Goal: Information Seeking & Learning: Learn about a topic

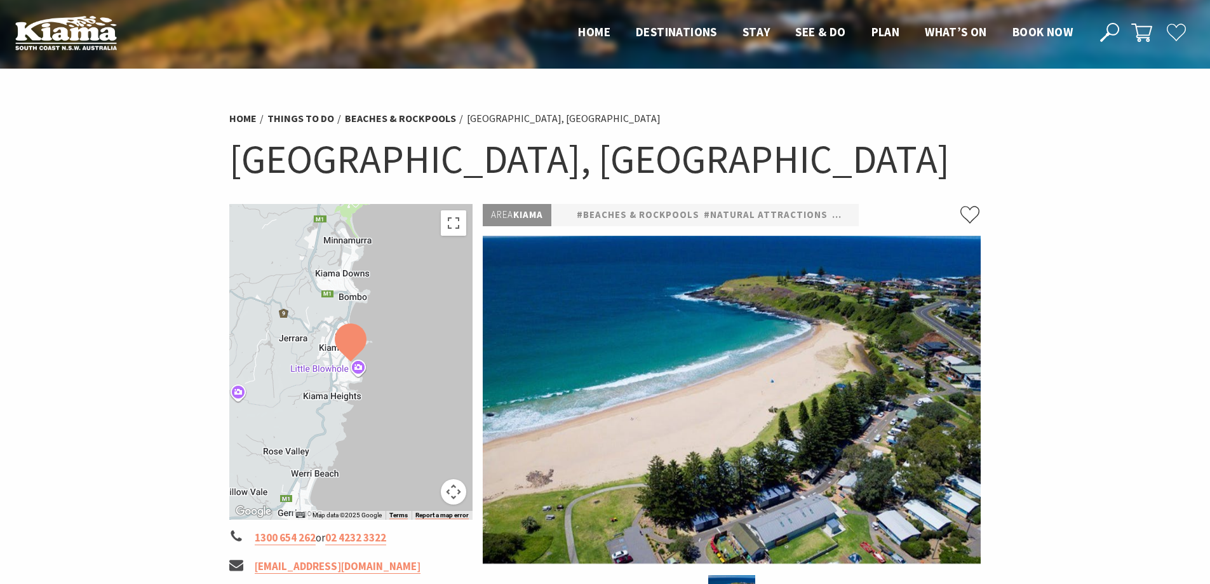
scroll to position [318, 0]
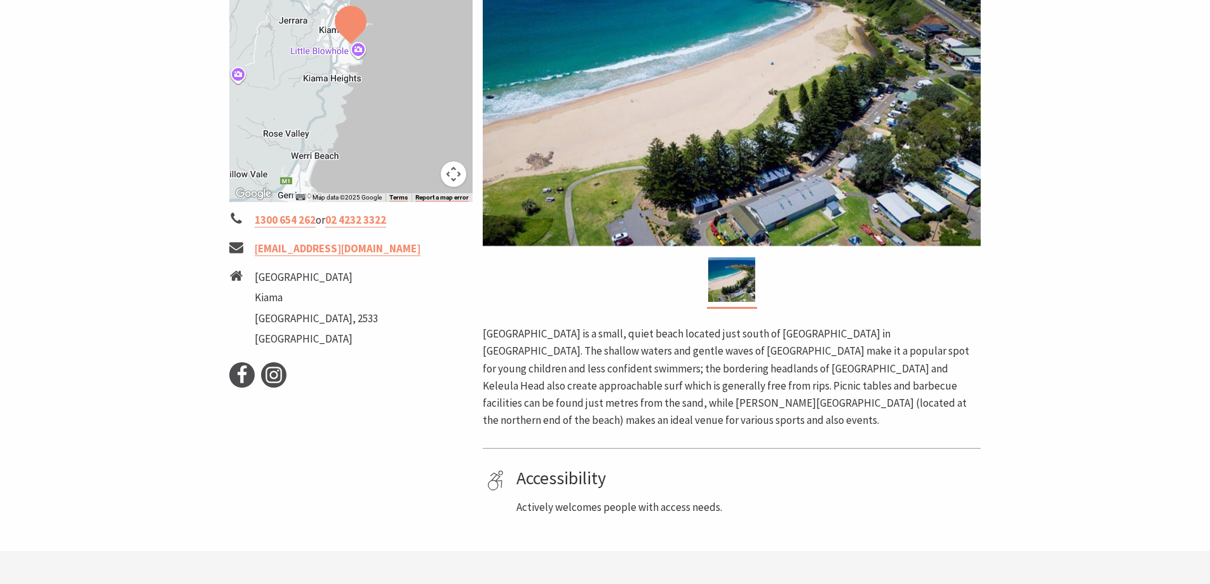
click at [453, 175] on button "Map camera controls" at bounding box center [453, 173] width 25 height 25
click at [312, 159] on div at bounding box center [351, 44] width 244 height 316
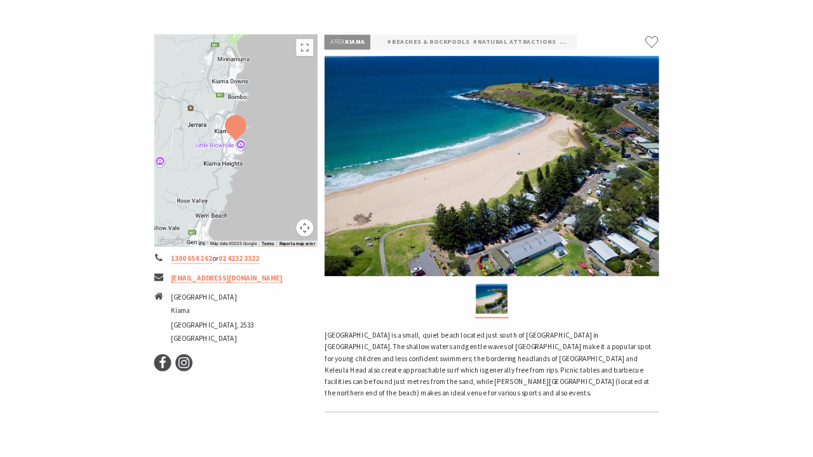
scroll to position [127, 0]
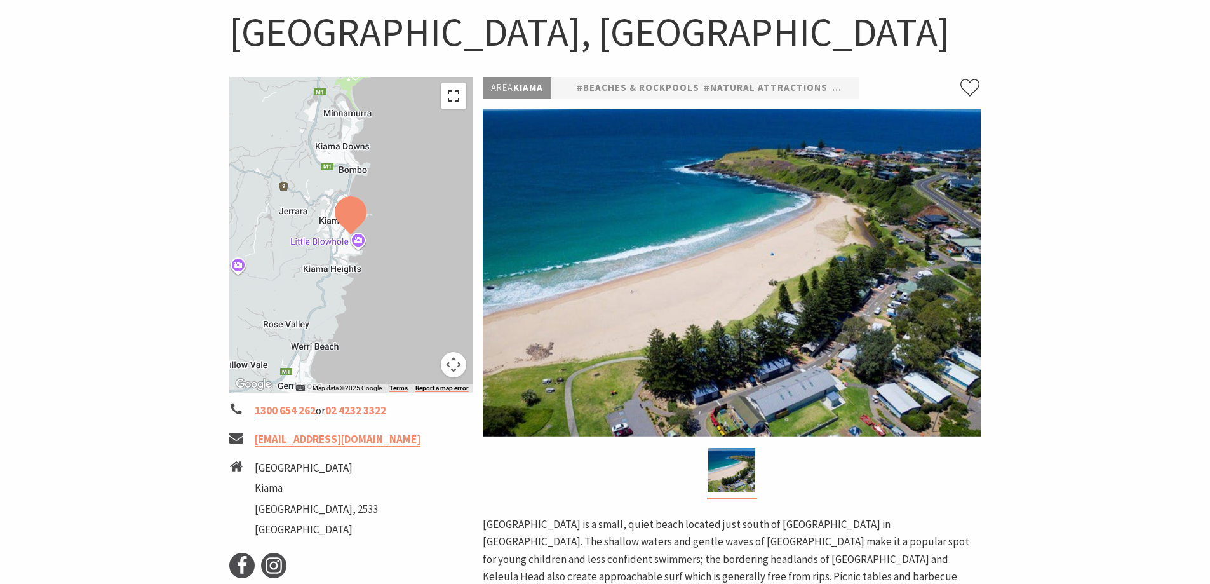
click at [451, 94] on button "Toggle fullscreen view" at bounding box center [453, 95] width 25 height 25
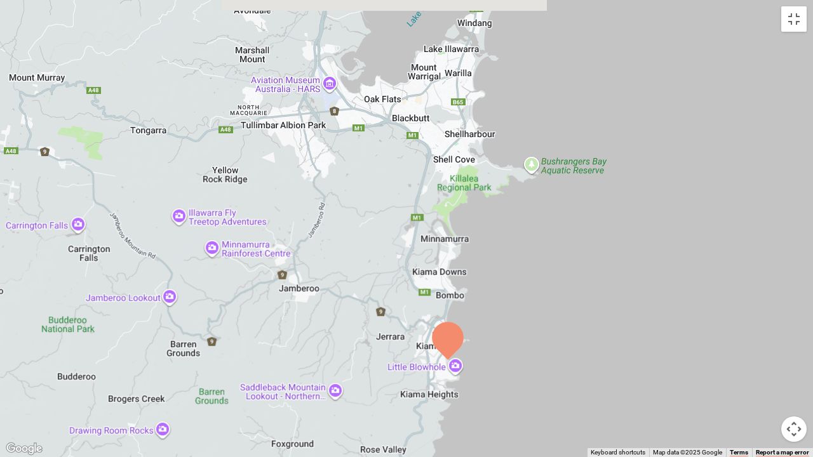
drag, startPoint x: 459, startPoint y: 171, endPoint x: 504, endPoint y: 307, distance: 142.8
click at [504, 307] on div at bounding box center [406, 228] width 813 height 457
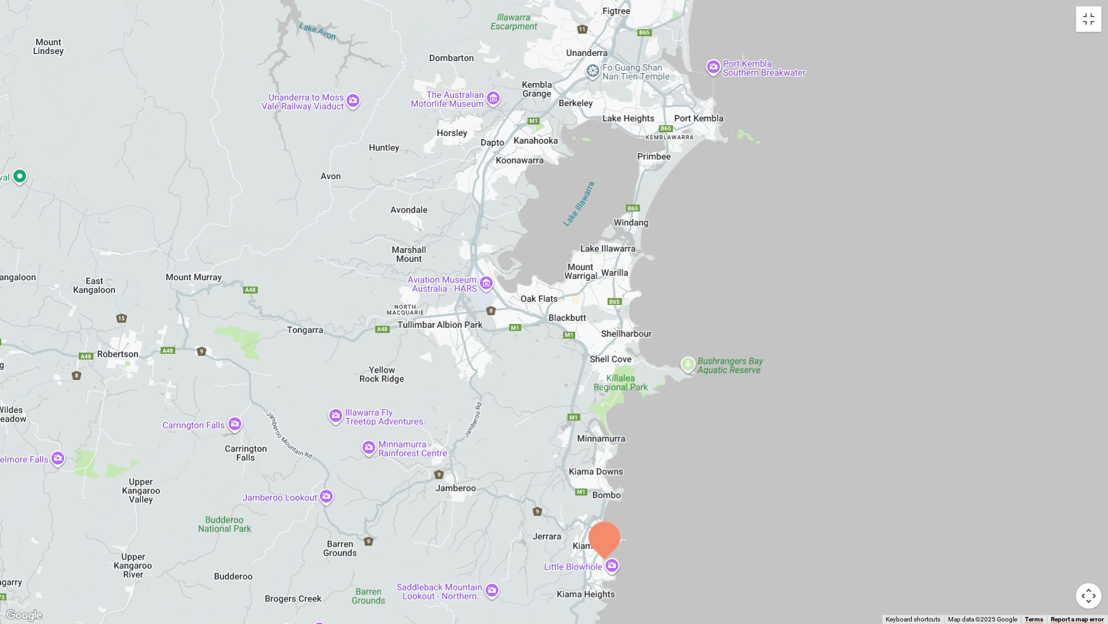
drag, startPoint x: 729, startPoint y: 309, endPoint x: 738, endPoint y: 429, distance: 120.4
click at [738, 429] on div at bounding box center [554, 312] width 1108 height 624
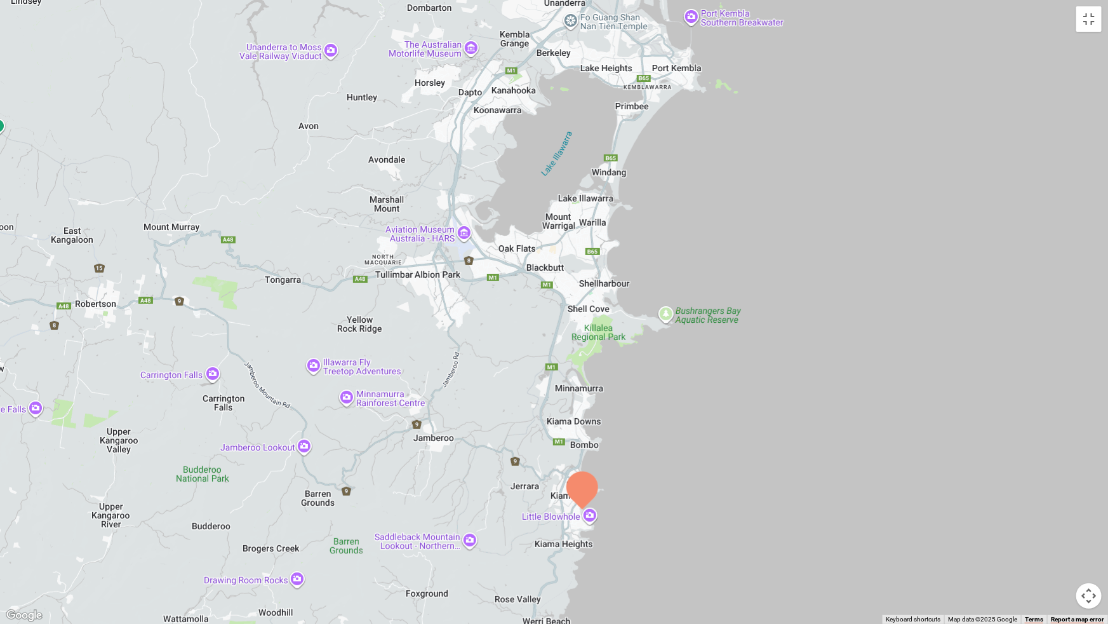
drag, startPoint x: 743, startPoint y: 413, endPoint x: 713, endPoint y: 349, distance: 70.2
click at [713, 349] on div at bounding box center [554, 312] width 1108 height 624
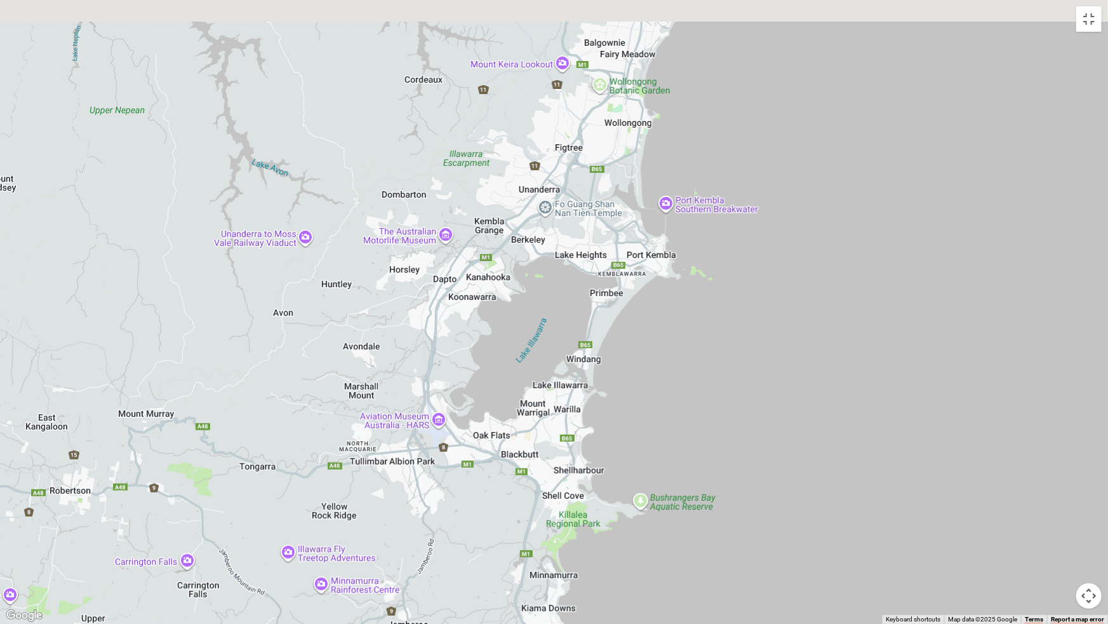
drag, startPoint x: 724, startPoint y: 228, endPoint x: 708, endPoint y: 438, distance: 210.9
click at [708, 438] on div at bounding box center [554, 312] width 1108 height 624
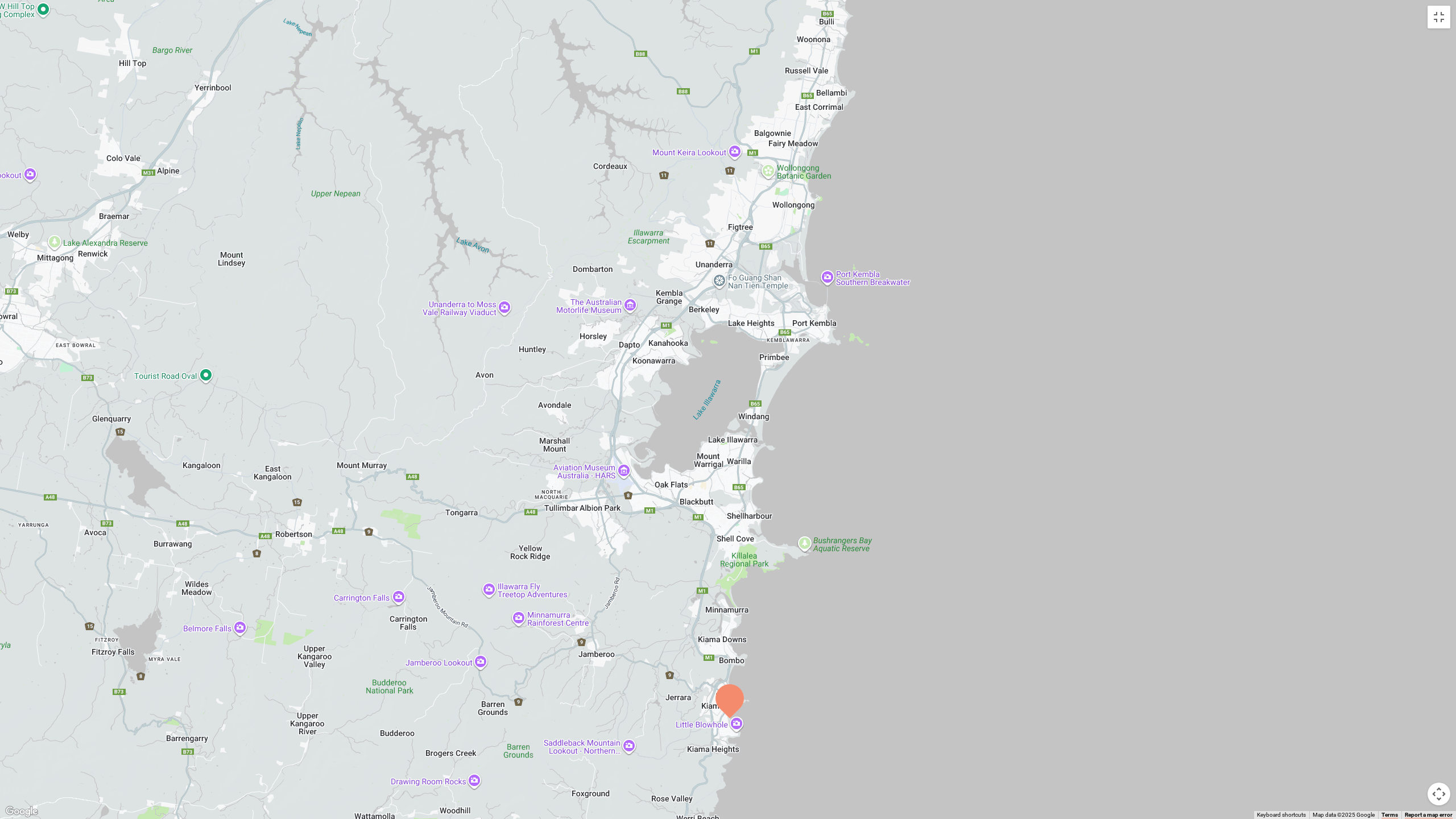
drag, startPoint x: 749, startPoint y: 576, endPoint x: 772, endPoint y: 441, distance: 136.9
click at [769, 447] on div at bounding box center [728, 409] width 1456 height 819
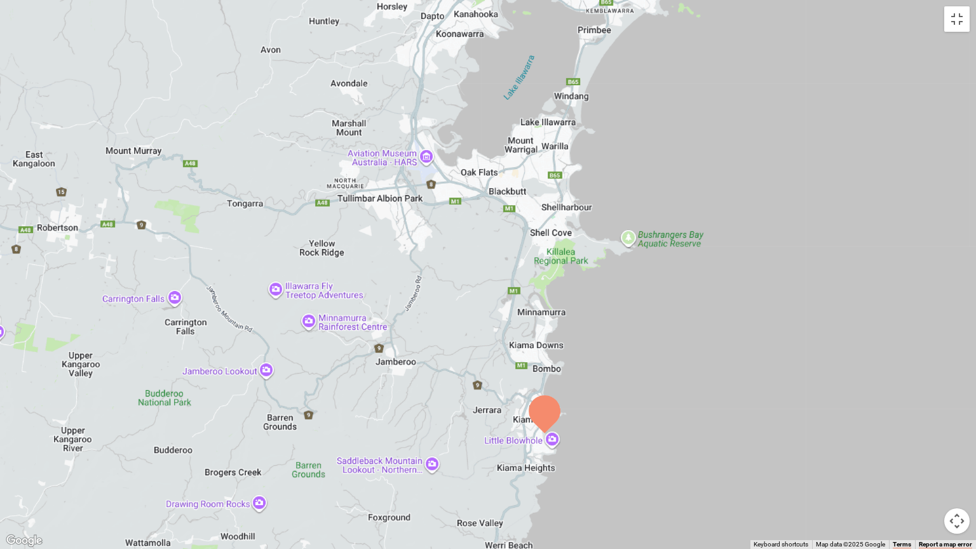
drag, startPoint x: 612, startPoint y: 440, endPoint x: 645, endPoint y: 316, distance: 128.2
click at [645, 322] on div at bounding box center [488, 274] width 976 height 549
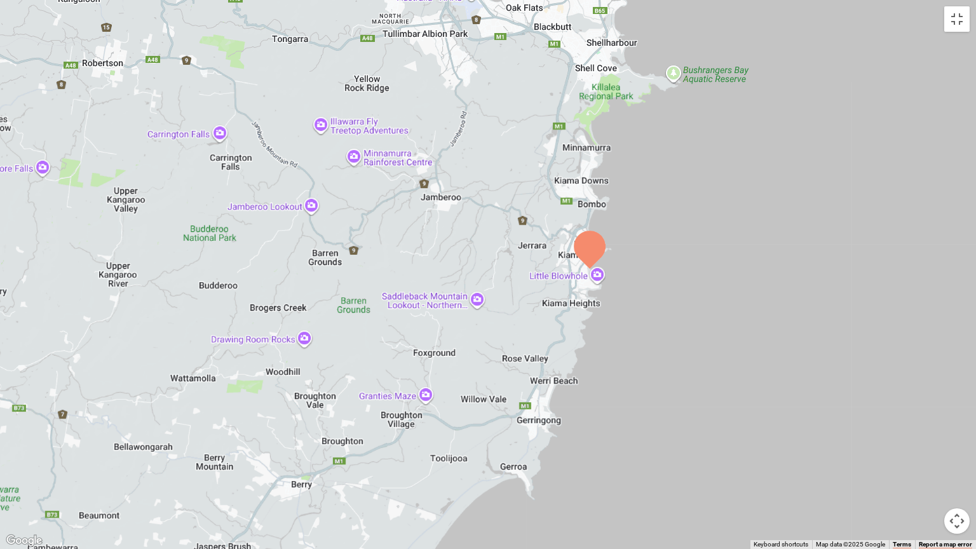
drag, startPoint x: 686, startPoint y: 398, endPoint x: 715, endPoint y: 285, distance: 116.6
click at [715, 285] on div at bounding box center [488, 274] width 976 height 549
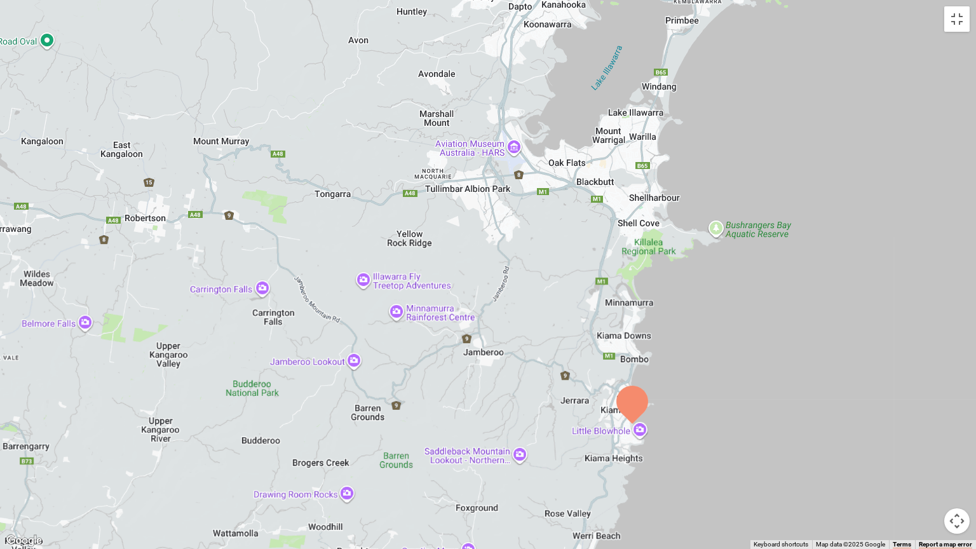
drag, startPoint x: 427, startPoint y: 260, endPoint x: 472, endPoint y: 420, distance: 166.1
click at [472, 420] on div at bounding box center [488, 274] width 976 height 549
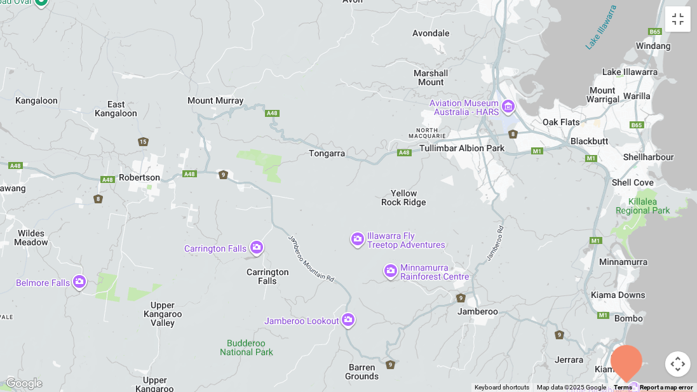
drag, startPoint x: 212, startPoint y: 199, endPoint x: 351, endPoint y: 239, distance: 144.0
click at [351, 239] on div at bounding box center [348, 196] width 697 height 392
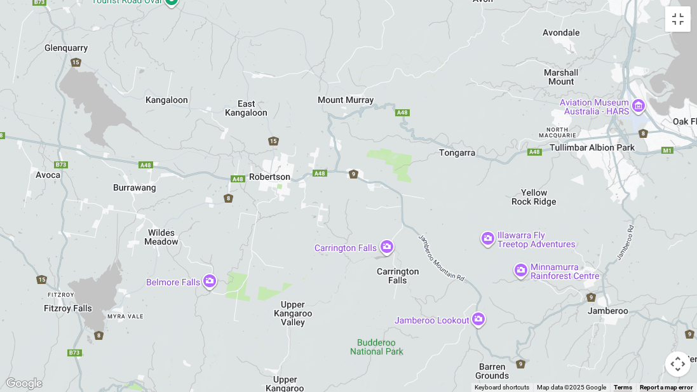
drag, startPoint x: 170, startPoint y: 219, endPoint x: 308, endPoint y: 219, distance: 138.5
click at [308, 219] on div at bounding box center [348, 196] width 697 height 392
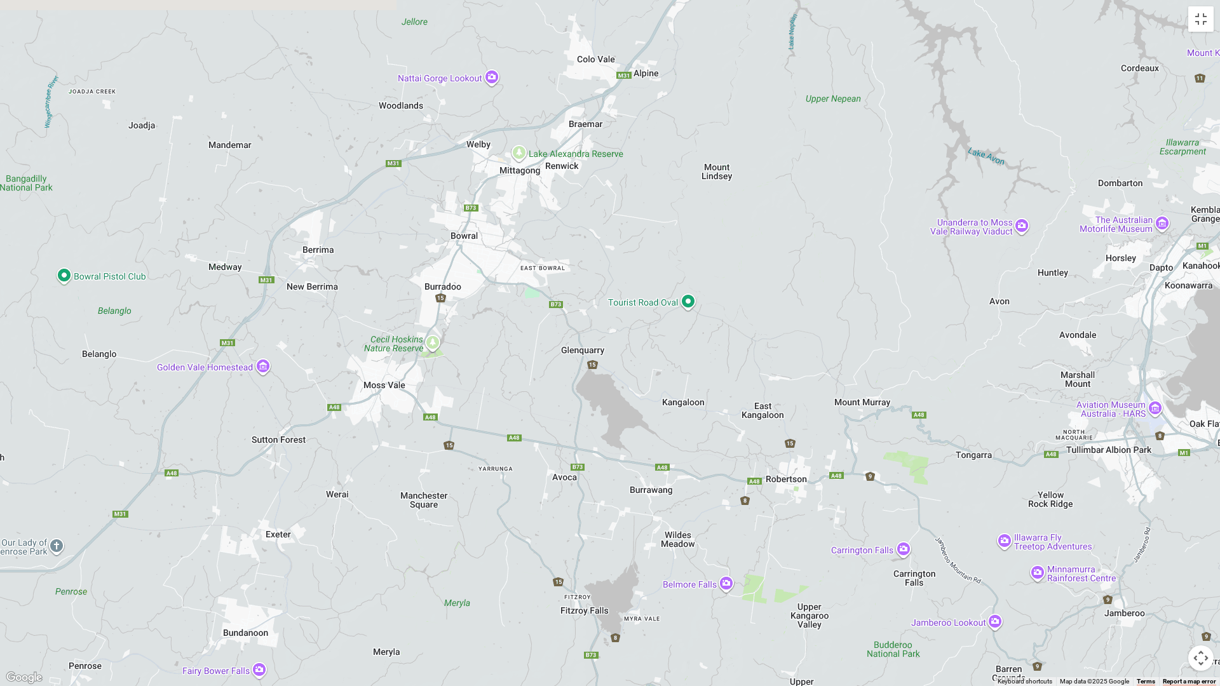
drag, startPoint x: 306, startPoint y: 349, endPoint x: 552, endPoint y: 517, distance: 298.4
click at [552, 517] on div at bounding box center [610, 343] width 1220 height 686
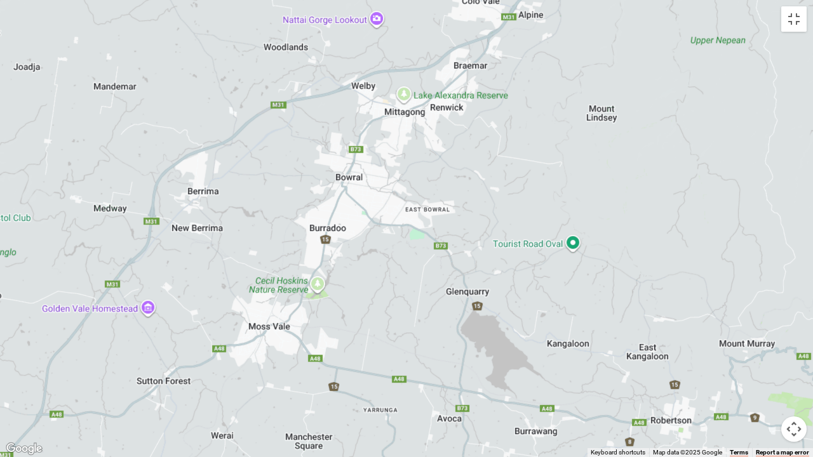
drag, startPoint x: 335, startPoint y: 242, endPoint x: 412, endPoint y: 283, distance: 86.9
click at [412, 283] on div at bounding box center [406, 228] width 813 height 457
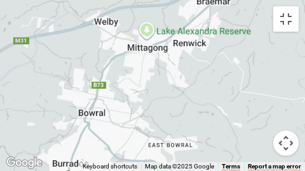
drag, startPoint x: 188, startPoint y: 49, endPoint x: 174, endPoint y: 125, distance: 77.5
click at [185, 130] on div at bounding box center [152, 85] width 305 height 171
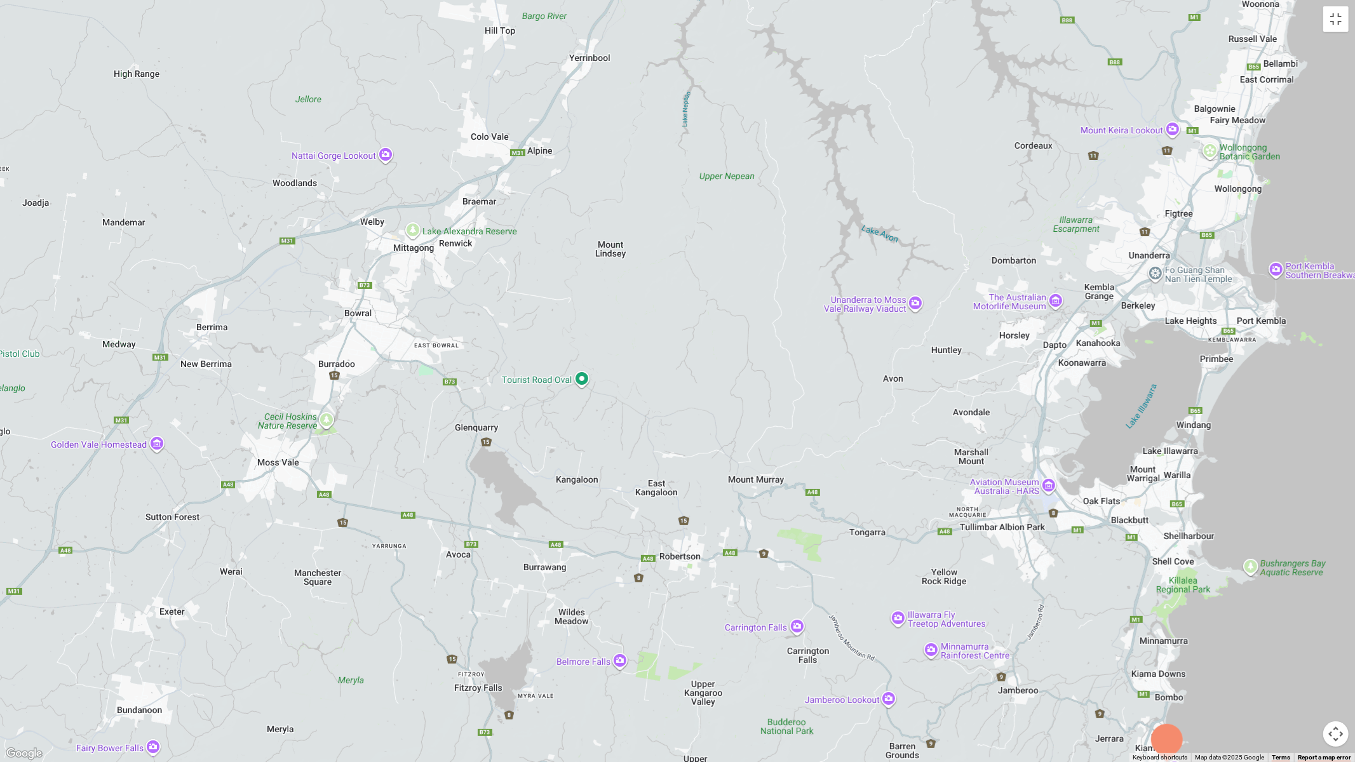
drag, startPoint x: 896, startPoint y: 514, endPoint x: 584, endPoint y: 403, distance: 331.3
click at [621, 414] on div at bounding box center [677, 381] width 1355 height 762
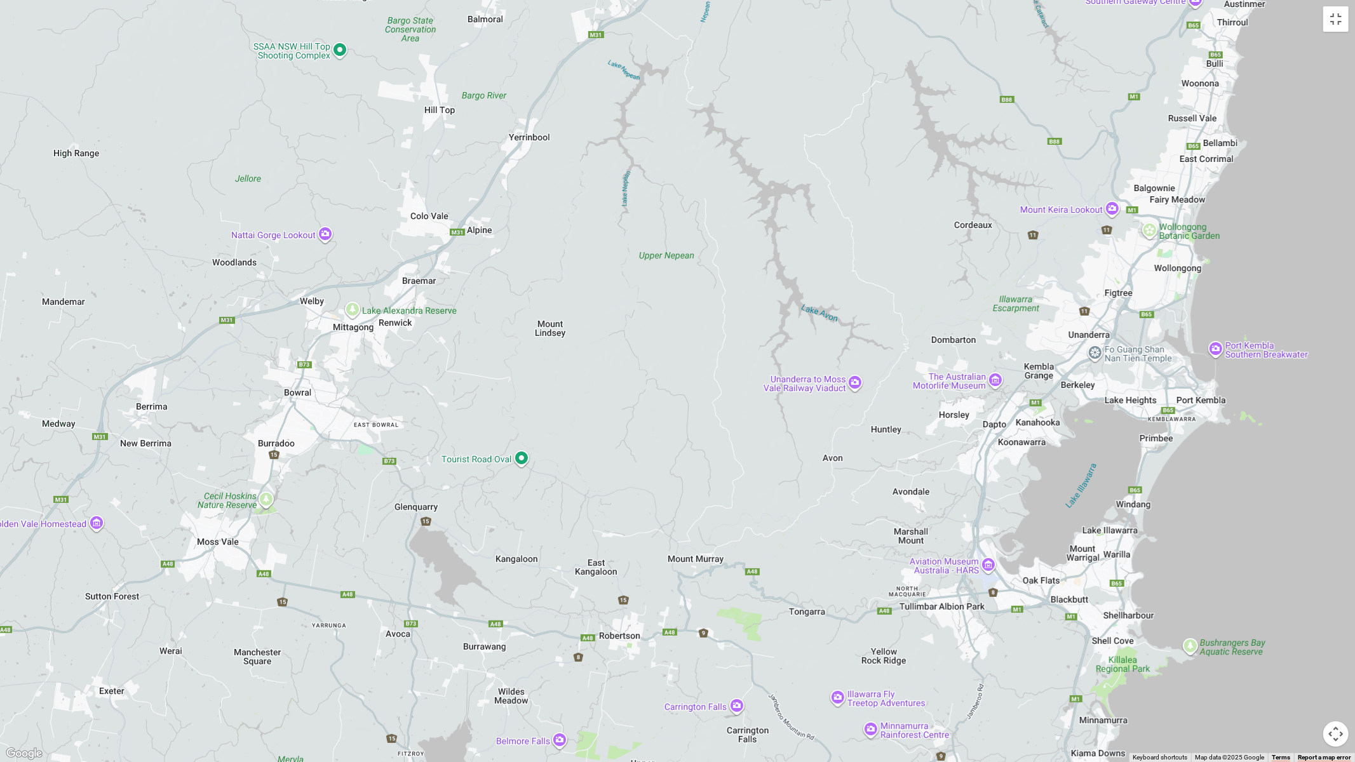
drag, startPoint x: 598, startPoint y: 413, endPoint x: 633, endPoint y: 522, distance: 114.9
click at [633, 522] on div at bounding box center [677, 381] width 1355 height 762
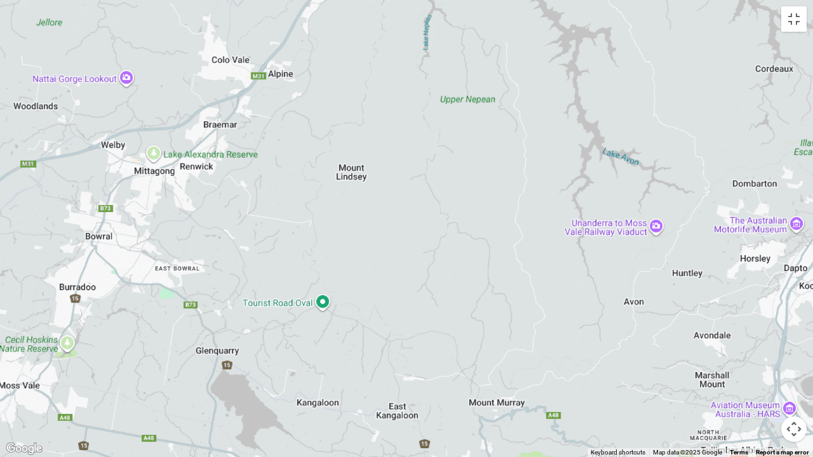
drag, startPoint x: 202, startPoint y: 321, endPoint x: 276, endPoint y: 317, distance: 73.8
click at [276, 317] on div at bounding box center [406, 228] width 813 height 457
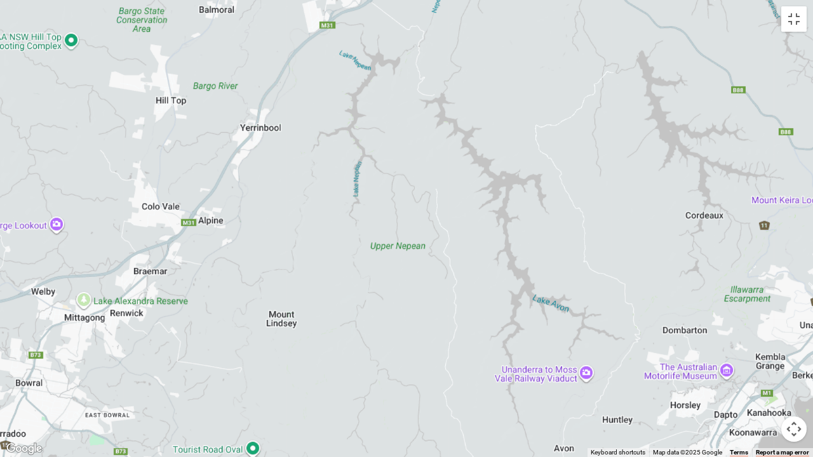
drag, startPoint x: 436, startPoint y: 227, endPoint x: 366, endPoint y: 379, distance: 166.5
click at [366, 379] on div at bounding box center [406, 228] width 813 height 457
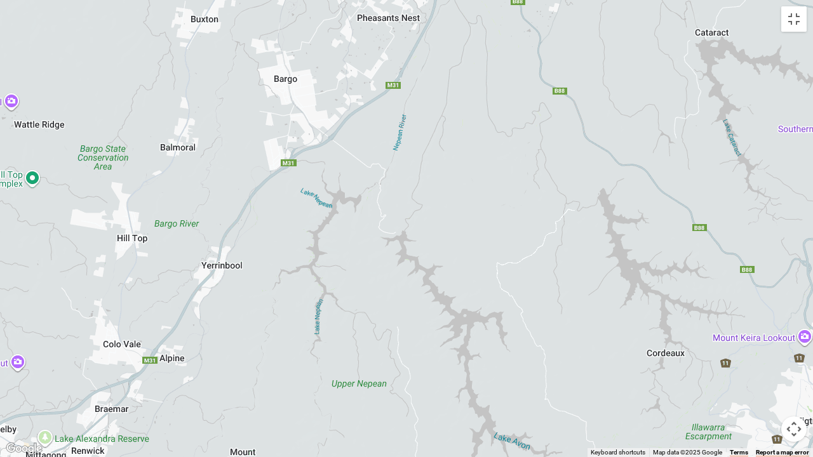
drag, startPoint x: 430, startPoint y: 205, endPoint x: 391, endPoint y: 343, distance: 143.8
click at [391, 343] on div at bounding box center [406, 228] width 813 height 457
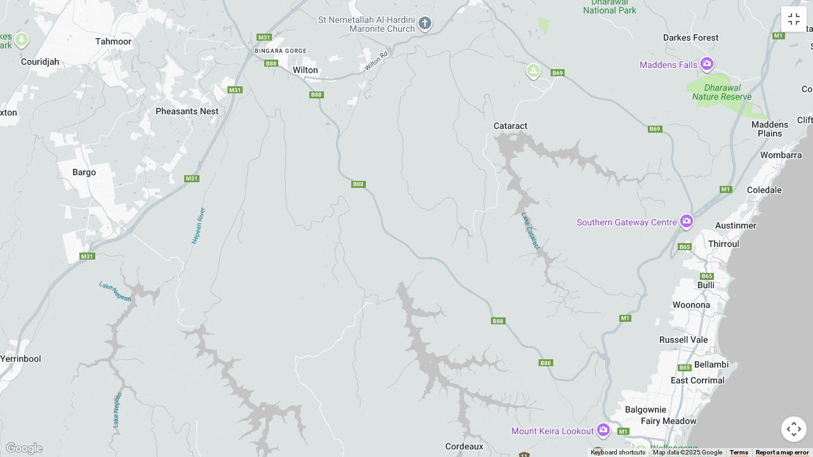
drag, startPoint x: 480, startPoint y: 301, endPoint x: 274, endPoint y: 394, distance: 225.4
click at [276, 399] on div at bounding box center [406, 228] width 813 height 457
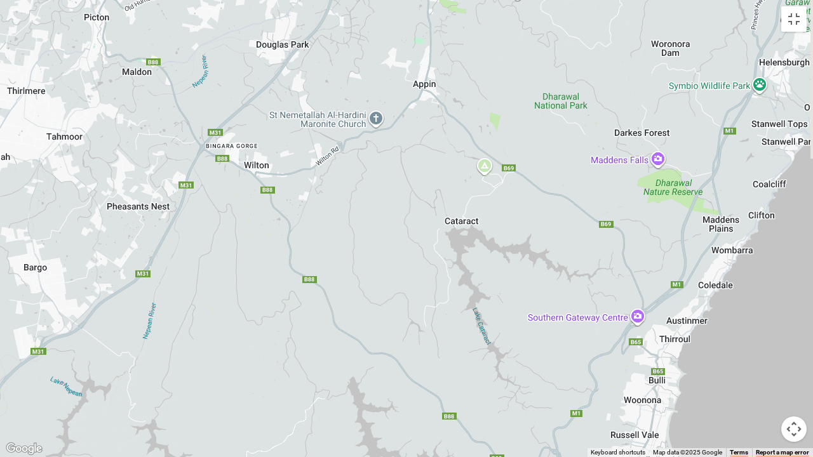
drag, startPoint x: 306, startPoint y: 320, endPoint x: 261, endPoint y: 416, distance: 106.0
click at [261, 416] on div at bounding box center [406, 228] width 813 height 457
drag, startPoint x: 594, startPoint y: 448, endPoint x: 475, endPoint y: 405, distance: 126.4
click at [475, 405] on div "Keyboard shortcuts Map Data Map data ©2025 Google Map data ©2025 Google 2 km Cl…" at bounding box center [406, 228] width 813 height 457
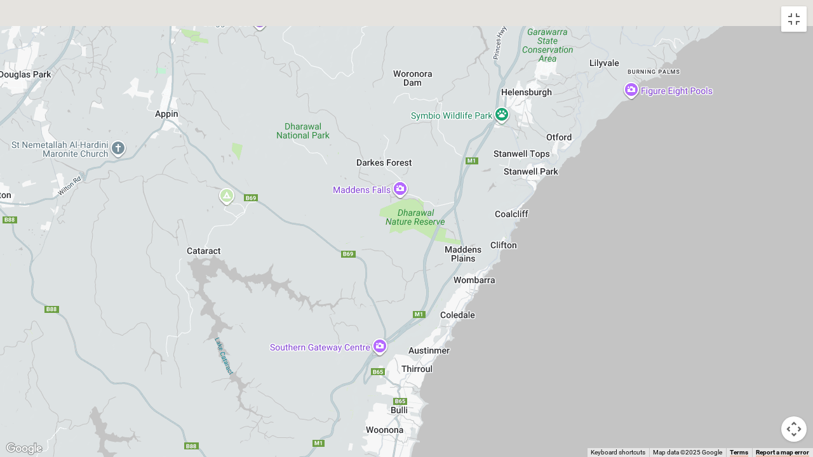
drag, startPoint x: 708, startPoint y: 347, endPoint x: 448, endPoint y: 377, distance: 261.5
click at [448, 377] on div at bounding box center [406, 228] width 813 height 457
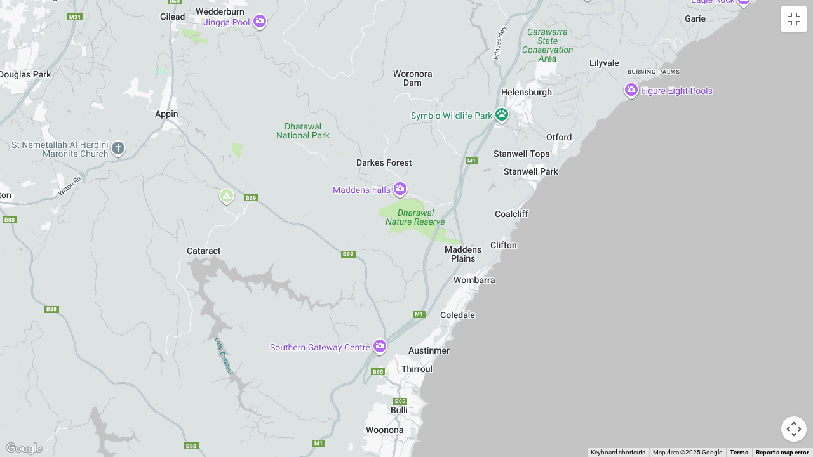
click at [668, 94] on div at bounding box center [406, 228] width 813 height 457
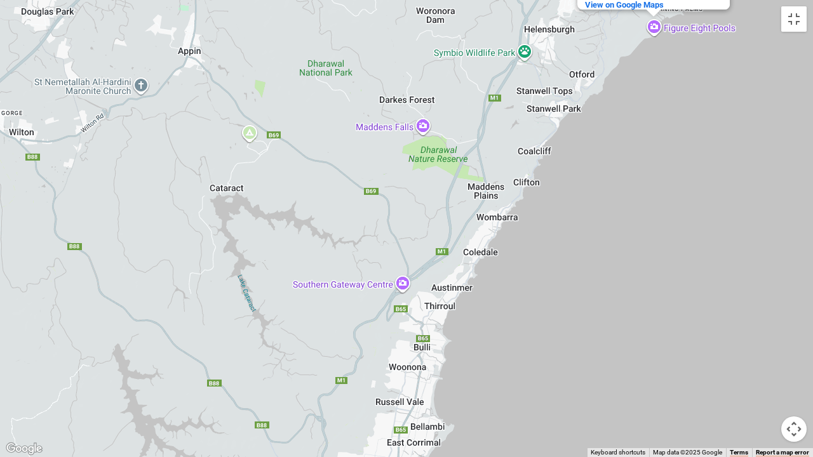
drag, startPoint x: 532, startPoint y: 318, endPoint x: 545, endPoint y: 244, distance: 74.8
click at [545, 244] on div "Figure Eight Pools Figure Eight Pools [GEOGRAPHIC_DATA] [GEOGRAPHIC_DATA] [GEOG…" at bounding box center [406, 228] width 813 height 457
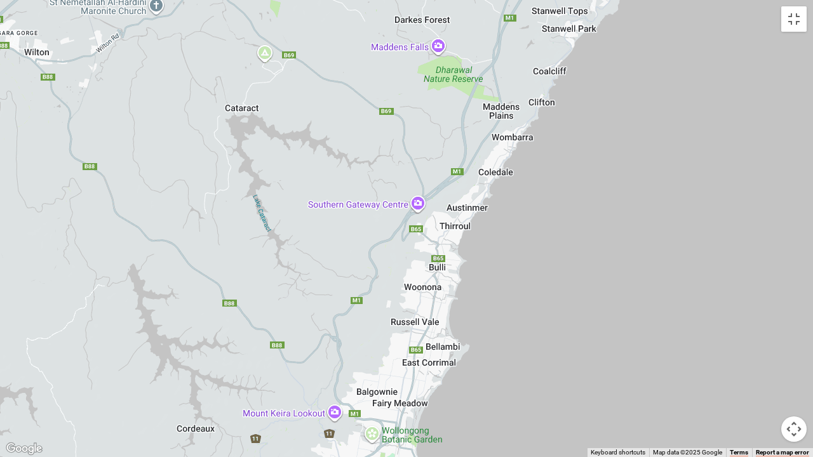
drag, startPoint x: 546, startPoint y: 324, endPoint x: 563, endPoint y: 239, distance: 86.7
click at [563, 239] on div "Figure Eight Pools Figure Eight Pools [GEOGRAPHIC_DATA] [GEOGRAPHIC_DATA] [GEOG…" at bounding box center [406, 228] width 813 height 457
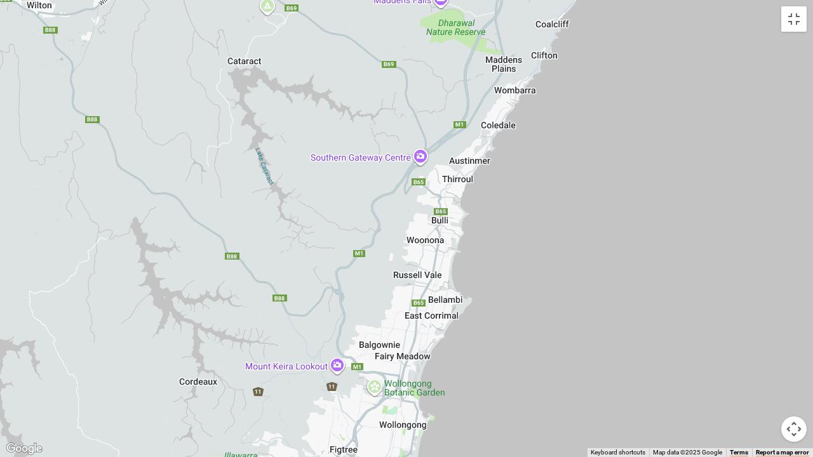
drag, startPoint x: 548, startPoint y: 335, endPoint x: 558, endPoint y: 238, distance: 97.7
click at [558, 238] on div "Figure Eight Pools Figure Eight Pools [GEOGRAPHIC_DATA] [GEOGRAPHIC_DATA] [GEOG…" at bounding box center [406, 228] width 813 height 457
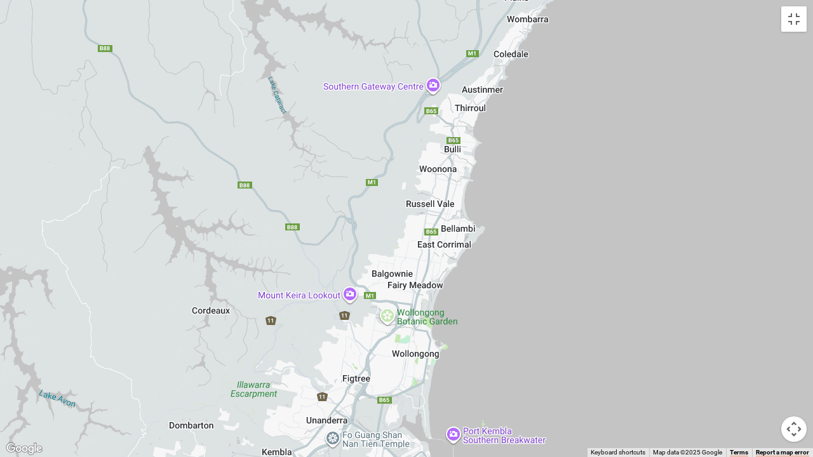
drag, startPoint x: 525, startPoint y: 364, endPoint x: 558, endPoint y: 238, distance: 130.2
click at [558, 243] on div "Figure Eight Pools Figure Eight Pools [GEOGRAPHIC_DATA] [GEOGRAPHIC_DATA] [GEOG…" at bounding box center [406, 228] width 813 height 457
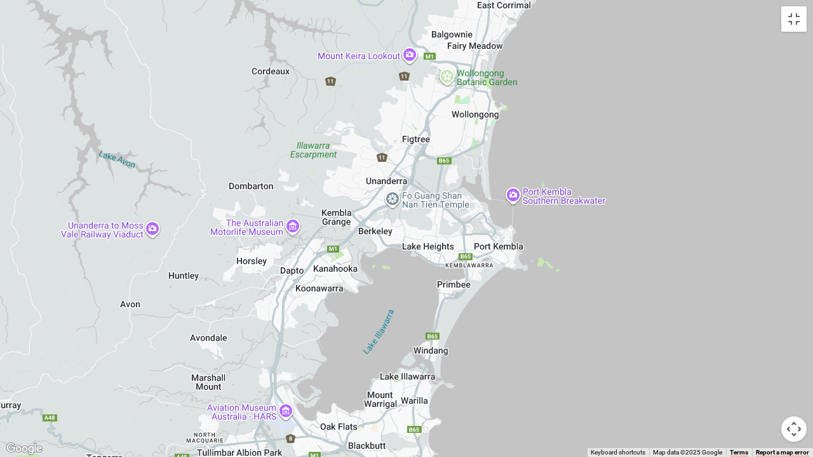
drag, startPoint x: 552, startPoint y: 320, endPoint x: 553, endPoint y: 203, distance: 116.9
click at [553, 208] on div "Figure Eight Pools Figure Eight Pools [GEOGRAPHIC_DATA] [GEOGRAPHIC_DATA] [GEOG…" at bounding box center [406, 228] width 813 height 457
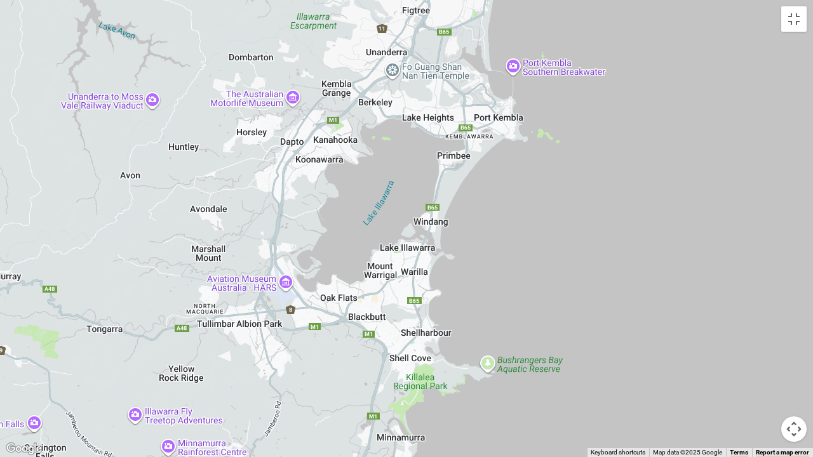
drag, startPoint x: 535, startPoint y: 337, endPoint x: 531, endPoint y: 212, distance: 124.6
click at [531, 212] on div "Figure Eight Pools Figure Eight Pools [GEOGRAPHIC_DATA] [GEOGRAPHIC_DATA] [GEOG…" at bounding box center [406, 228] width 813 height 457
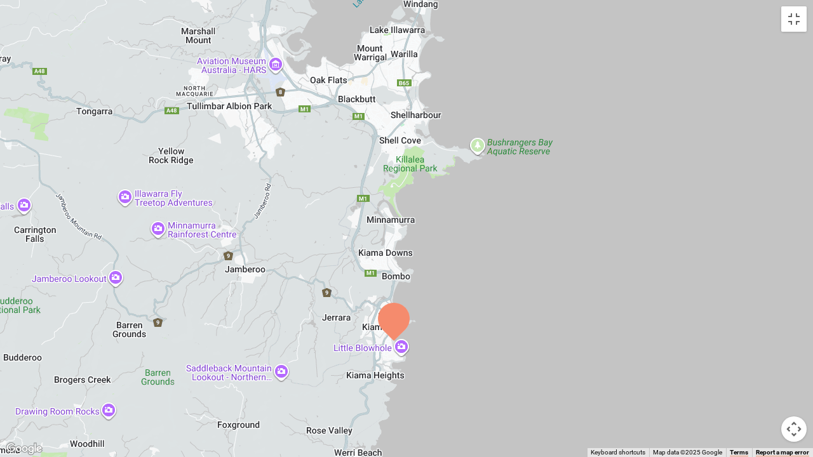
drag, startPoint x: 501, startPoint y: 352, endPoint x: 535, endPoint y: 250, distance: 107.9
click at [530, 267] on div "Figure Eight Pools Figure Eight Pools [GEOGRAPHIC_DATA] [GEOGRAPHIC_DATA] [GEOG…" at bounding box center [406, 228] width 813 height 457
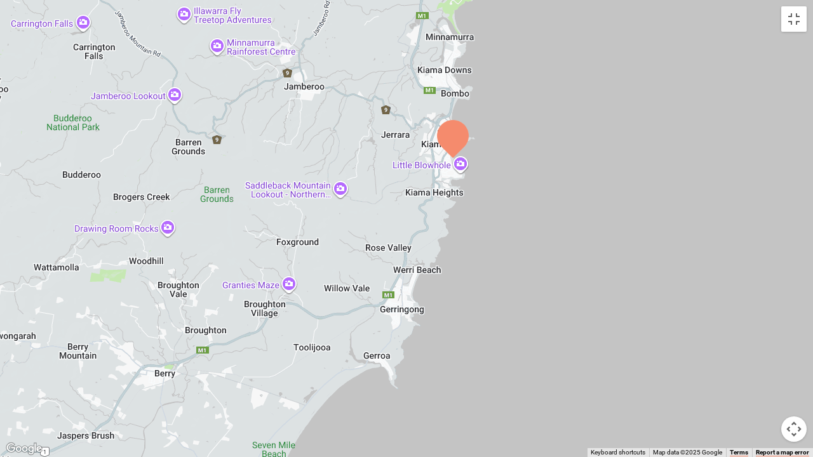
drag, startPoint x: 469, startPoint y: 338, endPoint x: 507, endPoint y: 260, distance: 86.4
click at [507, 260] on div "Figure Eight Pools Figure Eight Pools [GEOGRAPHIC_DATA] [GEOGRAPHIC_DATA] [GEOG…" at bounding box center [406, 228] width 813 height 457
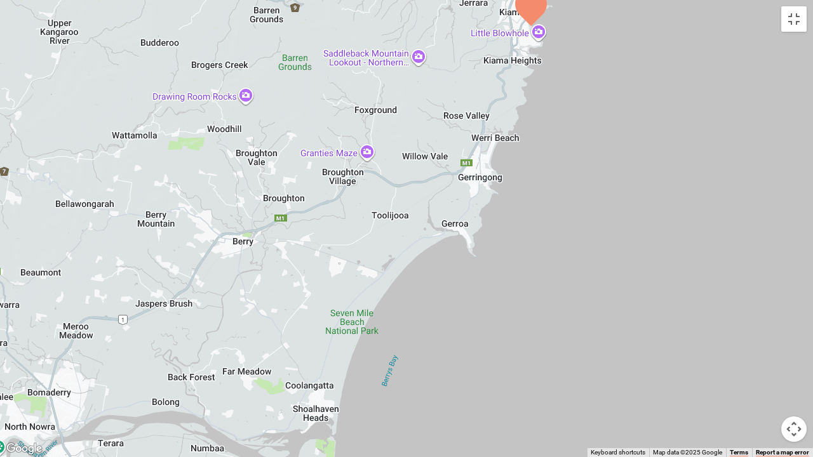
drag, startPoint x: 410, startPoint y: 382, endPoint x: 486, endPoint y: 228, distance: 171.9
click at [485, 228] on div "Figure Eight Pools Figure Eight Pools [GEOGRAPHIC_DATA] [GEOGRAPHIC_DATA] [GEOG…" at bounding box center [406, 228] width 813 height 457
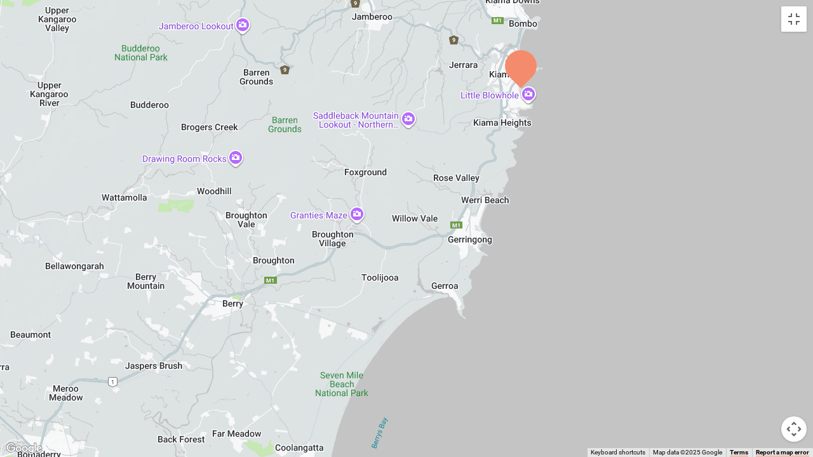
drag, startPoint x: 573, startPoint y: 196, endPoint x: 508, endPoint y: 396, distance: 210.9
click at [508, 396] on div "Figure Eight Pools Figure Eight Pools [GEOGRAPHIC_DATA] [GEOGRAPHIC_DATA] [GEOG…" at bounding box center [406, 228] width 813 height 457
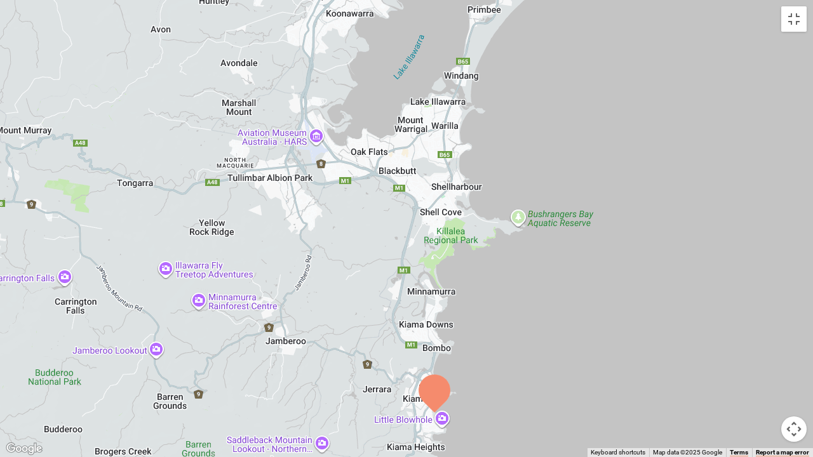
drag, startPoint x: 652, startPoint y: 152, endPoint x: 574, endPoint y: 457, distance: 314.6
click at [574, 457] on div "Figure Eight Pools Figure Eight Pools [GEOGRAPHIC_DATA] [GEOGRAPHIC_DATA] [GEOG…" at bounding box center [406, 228] width 813 height 457
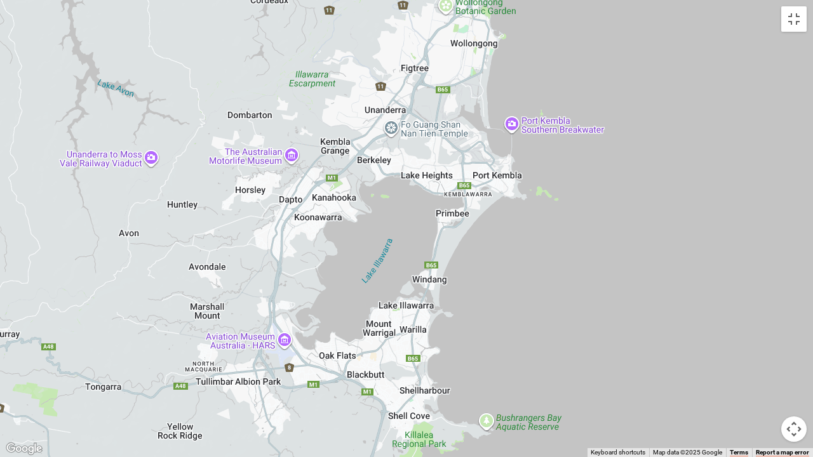
drag, startPoint x: 641, startPoint y: 250, endPoint x: 615, endPoint y: 457, distance: 208.0
click at [615, 457] on div "Figure Eight Pools Figure Eight Pools [GEOGRAPHIC_DATA] [GEOGRAPHIC_DATA] [GEOG…" at bounding box center [406, 228] width 813 height 457
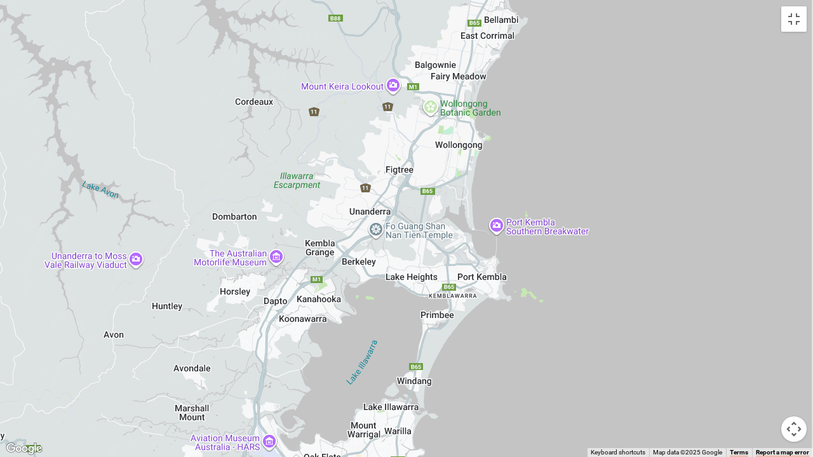
drag, startPoint x: 624, startPoint y: 319, endPoint x: 606, endPoint y: 447, distance: 129.0
click at [606, 447] on div "Figure Eight Pools Figure Eight Pools [GEOGRAPHIC_DATA] [GEOGRAPHIC_DATA] [GEOG…" at bounding box center [406, 228] width 813 height 457
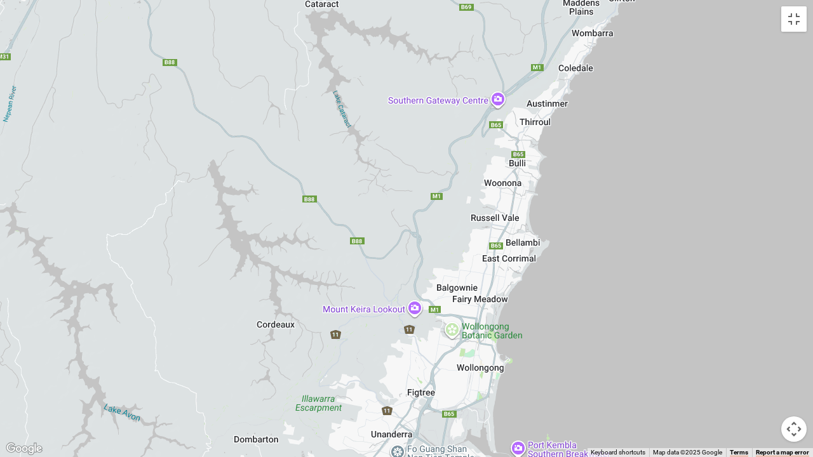
drag, startPoint x: 620, startPoint y: 136, endPoint x: 648, endPoint y: 330, distance: 196.4
click at [648, 330] on div "Figure Eight Pools Figure Eight Pools [GEOGRAPHIC_DATA] [GEOGRAPHIC_DATA] [GEOG…" at bounding box center [406, 228] width 813 height 457
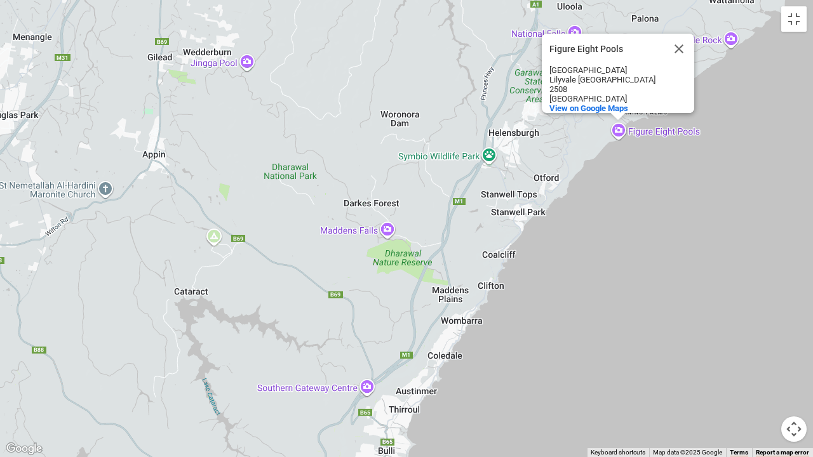
drag, startPoint x: 667, startPoint y: 169, endPoint x: 536, endPoint y: 457, distance: 316.1
click at [536, 457] on div "Figure Eight Pools Figure Eight Pools [GEOGRAPHIC_DATA] [GEOGRAPHIC_DATA] [GEOG…" at bounding box center [406, 228] width 813 height 457
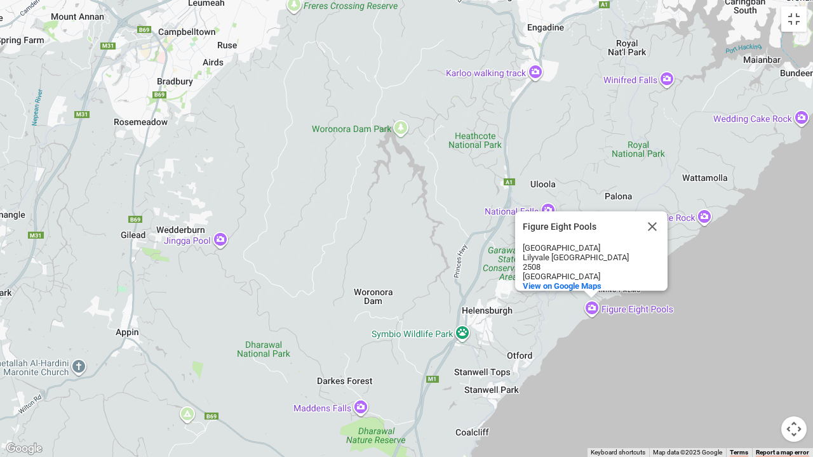
drag, startPoint x: 576, startPoint y: 252, endPoint x: 556, endPoint y: 416, distance: 165.1
click at [551, 431] on div "Figure Eight Pools Figure Eight Pools [GEOGRAPHIC_DATA] [GEOGRAPHIC_DATA] [GEOG…" at bounding box center [406, 228] width 813 height 457
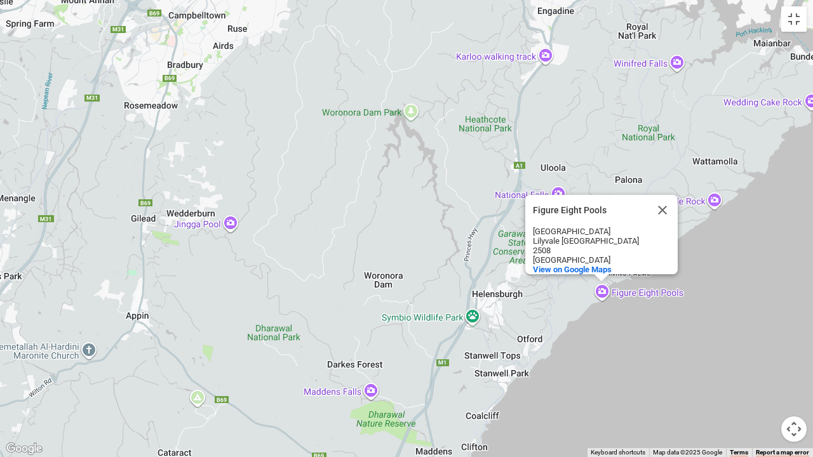
click at [363, 394] on div "Figure Eight Pools Figure Eight Pools [GEOGRAPHIC_DATA] [GEOGRAPHIC_DATA] [GEOG…" at bounding box center [406, 228] width 813 height 457
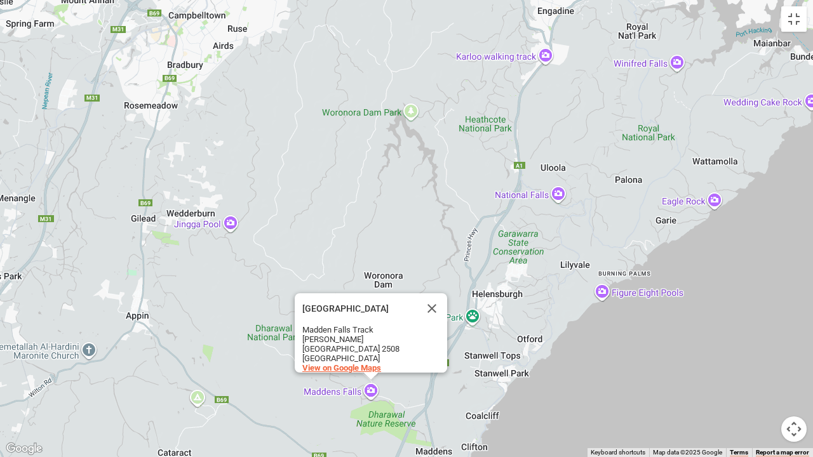
click at [353, 363] on span "View on Google Maps" at bounding box center [341, 368] width 79 height 10
